Goal: Information Seeking & Learning: Learn about a topic

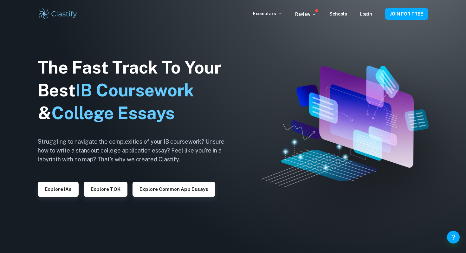
click at [52, 198] on div "The Fast Track To Your Best IB Coursework & College Essays Struggling to naviga…" at bounding box center [136, 126] width 196 height 217
click at [47, 194] on button "Explore IAs" at bounding box center [58, 189] width 41 height 15
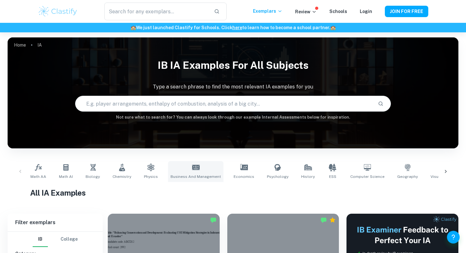
click at [193, 172] on link "Business and Management" at bounding box center [195, 171] width 55 height 21
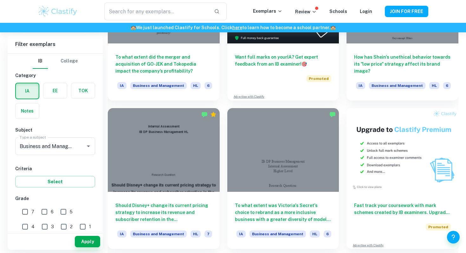
scroll to position [1922, 0]
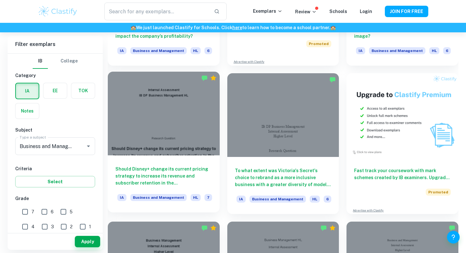
click at [179, 128] on div at bounding box center [164, 114] width 112 height 84
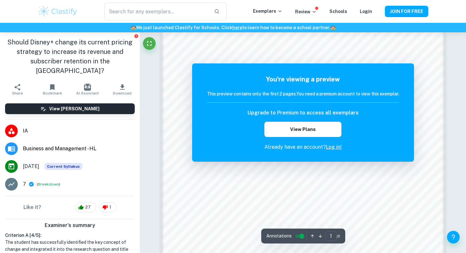
scroll to position [487, 0]
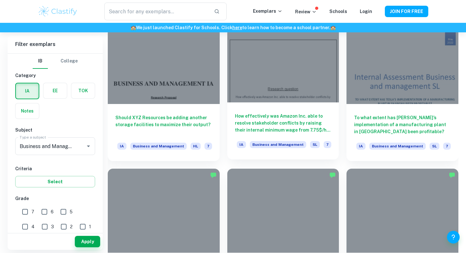
scroll to position [5409, 0]
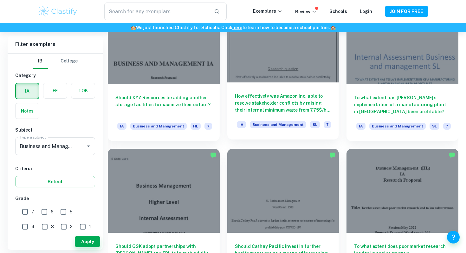
click at [281, 74] on div at bounding box center [283, 41] width 112 height 84
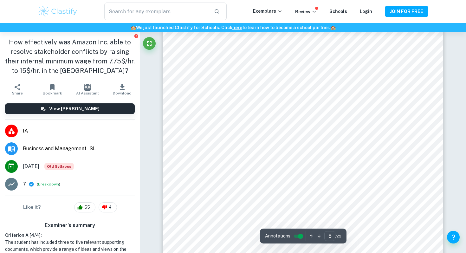
scroll to position [1687, 0]
type input "4"
